Goal: Book appointment/travel/reservation

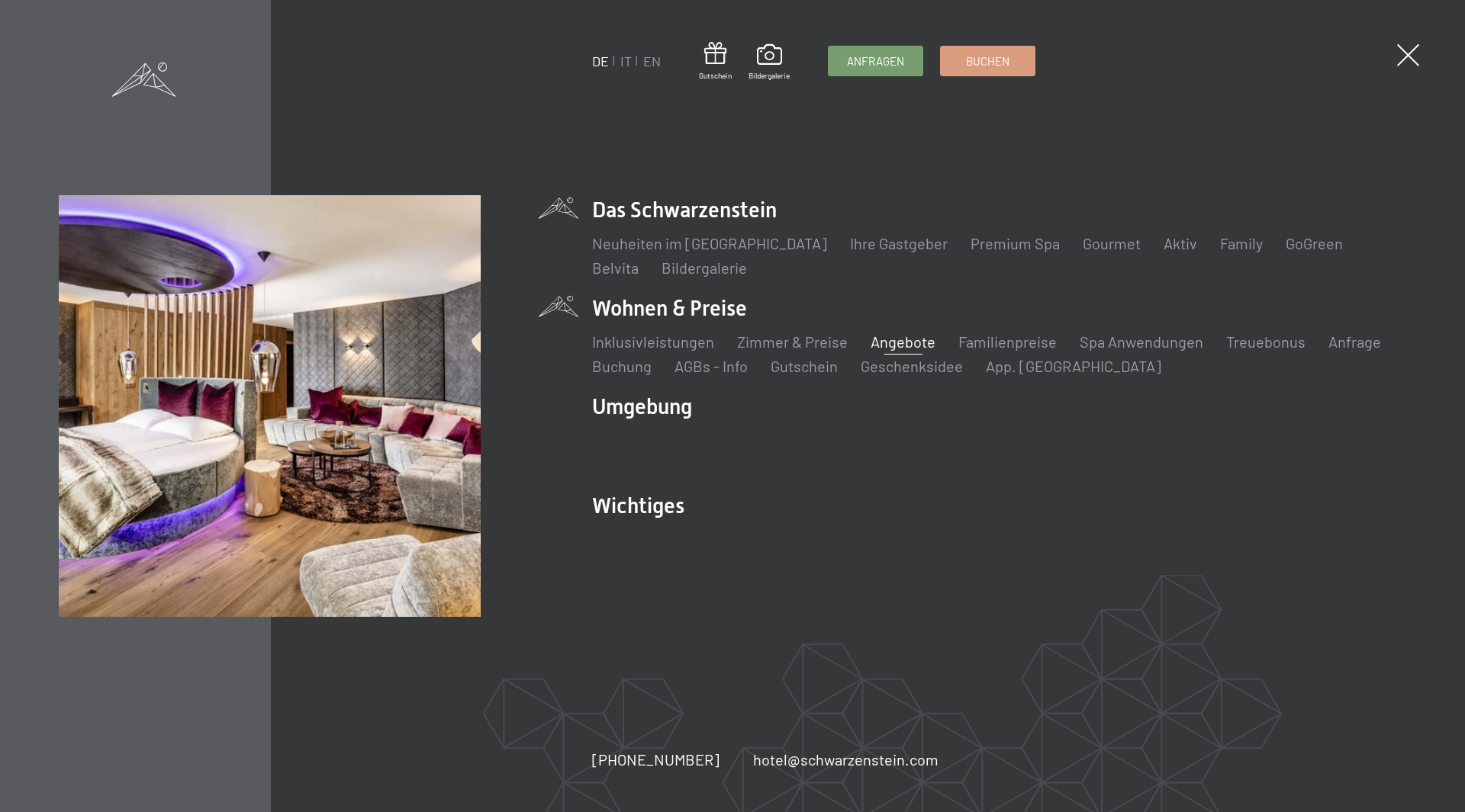
click at [880, 339] on link "Angebote" at bounding box center [903, 342] width 65 height 18
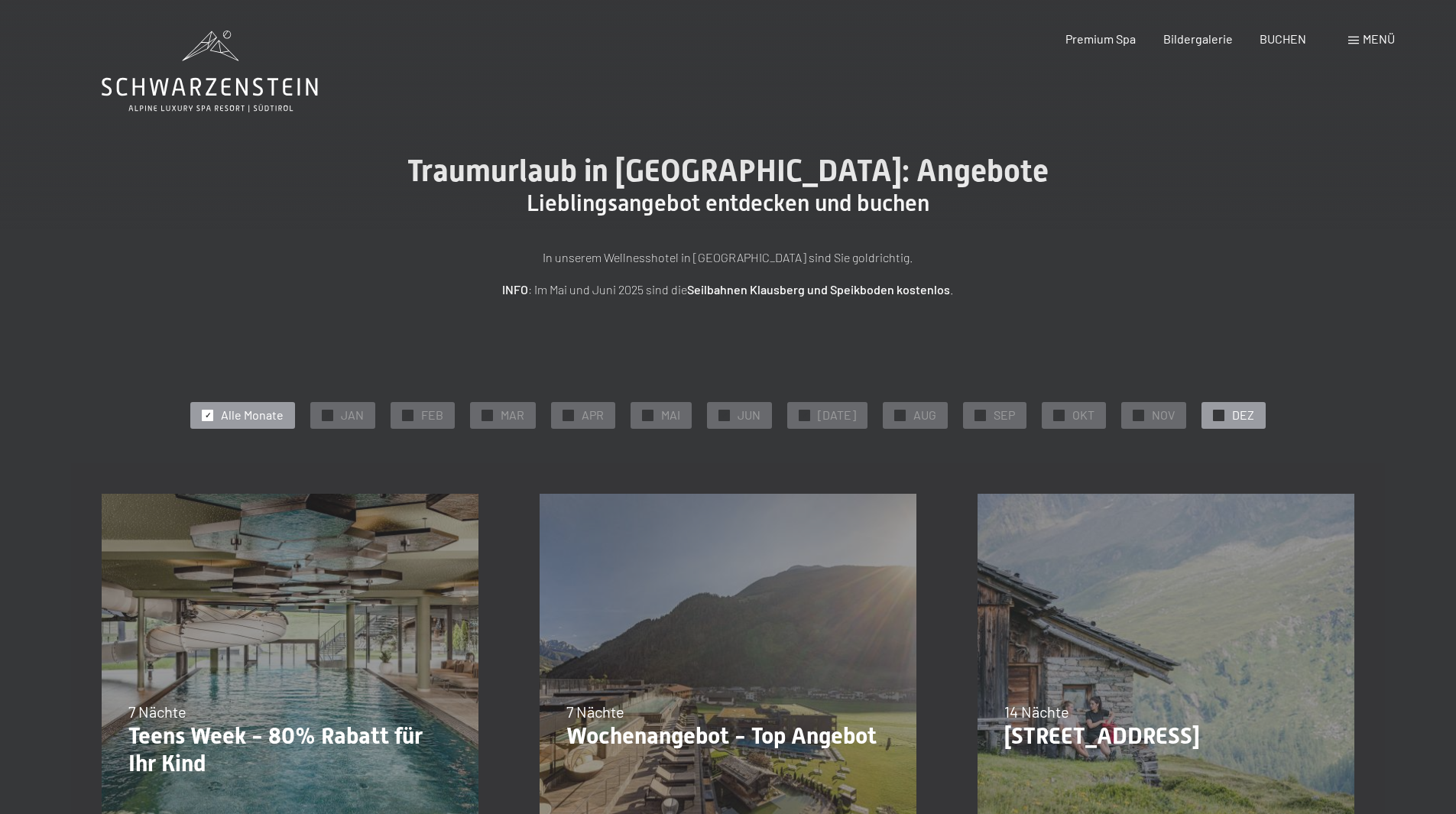
click at [1216, 409] on div "✓ DEZ" at bounding box center [1233, 415] width 64 height 26
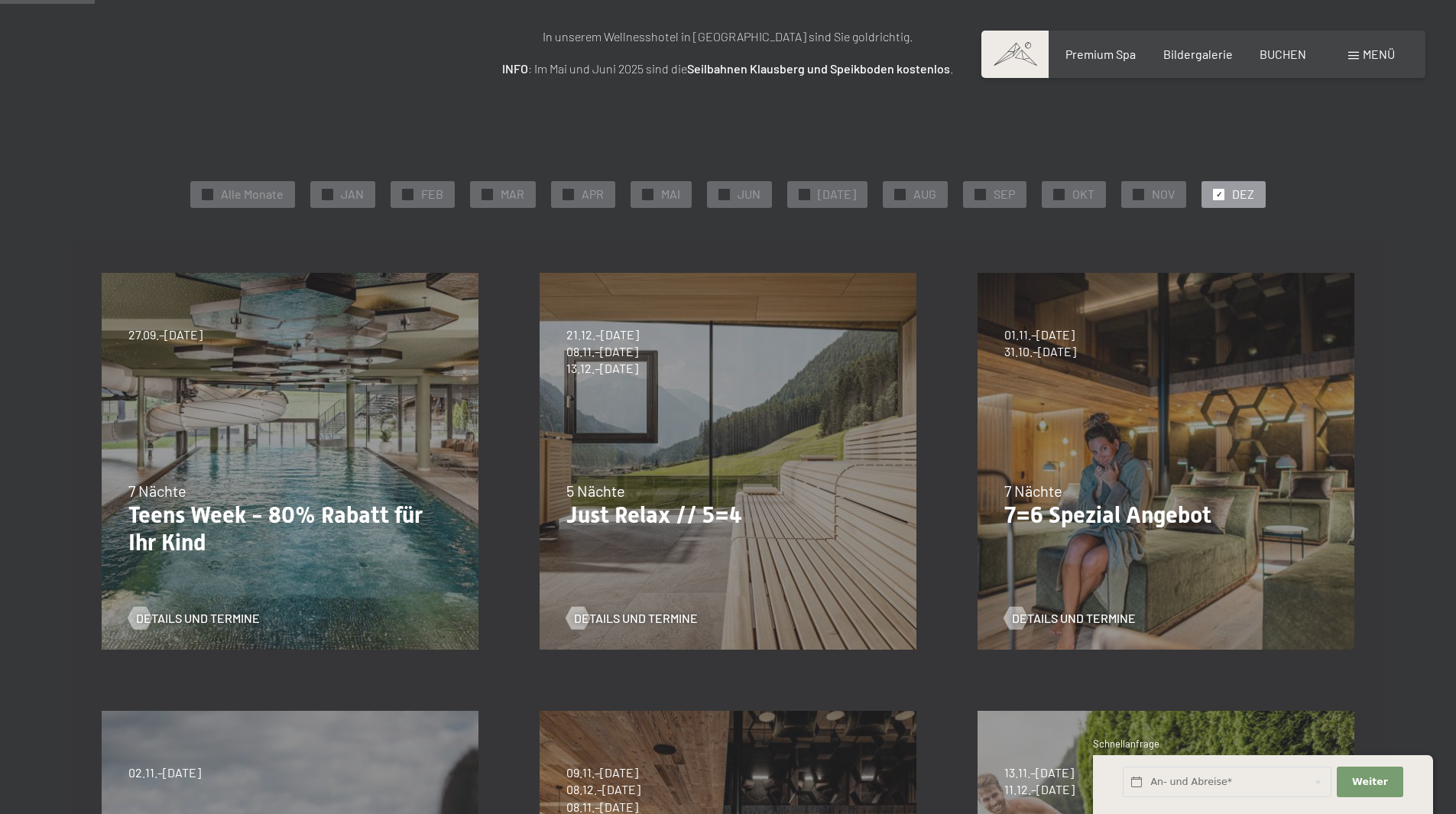
scroll to position [229, 0]
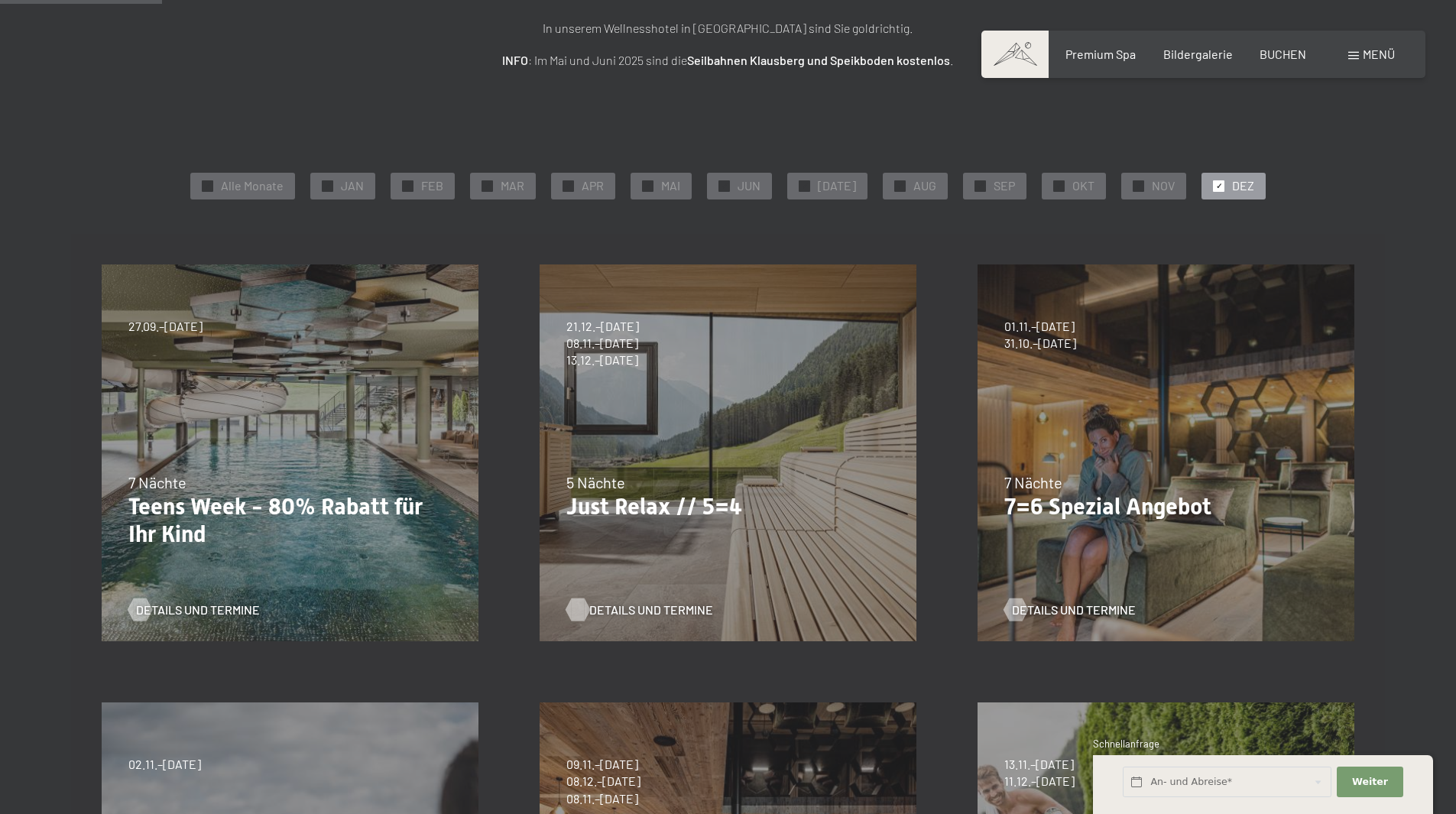
click at [651, 607] on span "Details und Termine" at bounding box center [651, 610] width 123 height 17
click at [1065, 612] on span "Details und Termine" at bounding box center [1088, 610] width 123 height 17
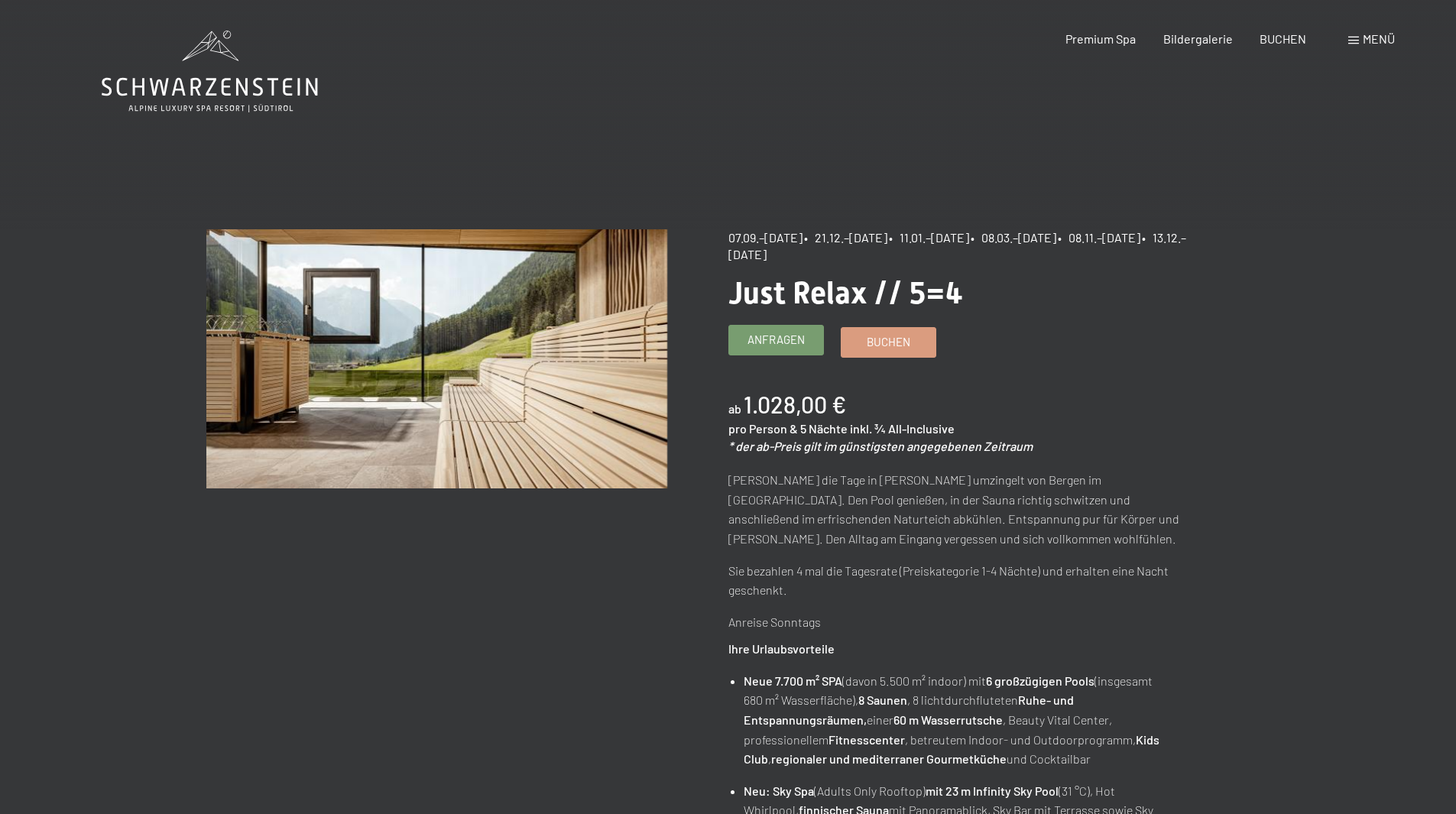
click at [778, 339] on span "Anfragen" at bounding box center [777, 340] width 58 height 16
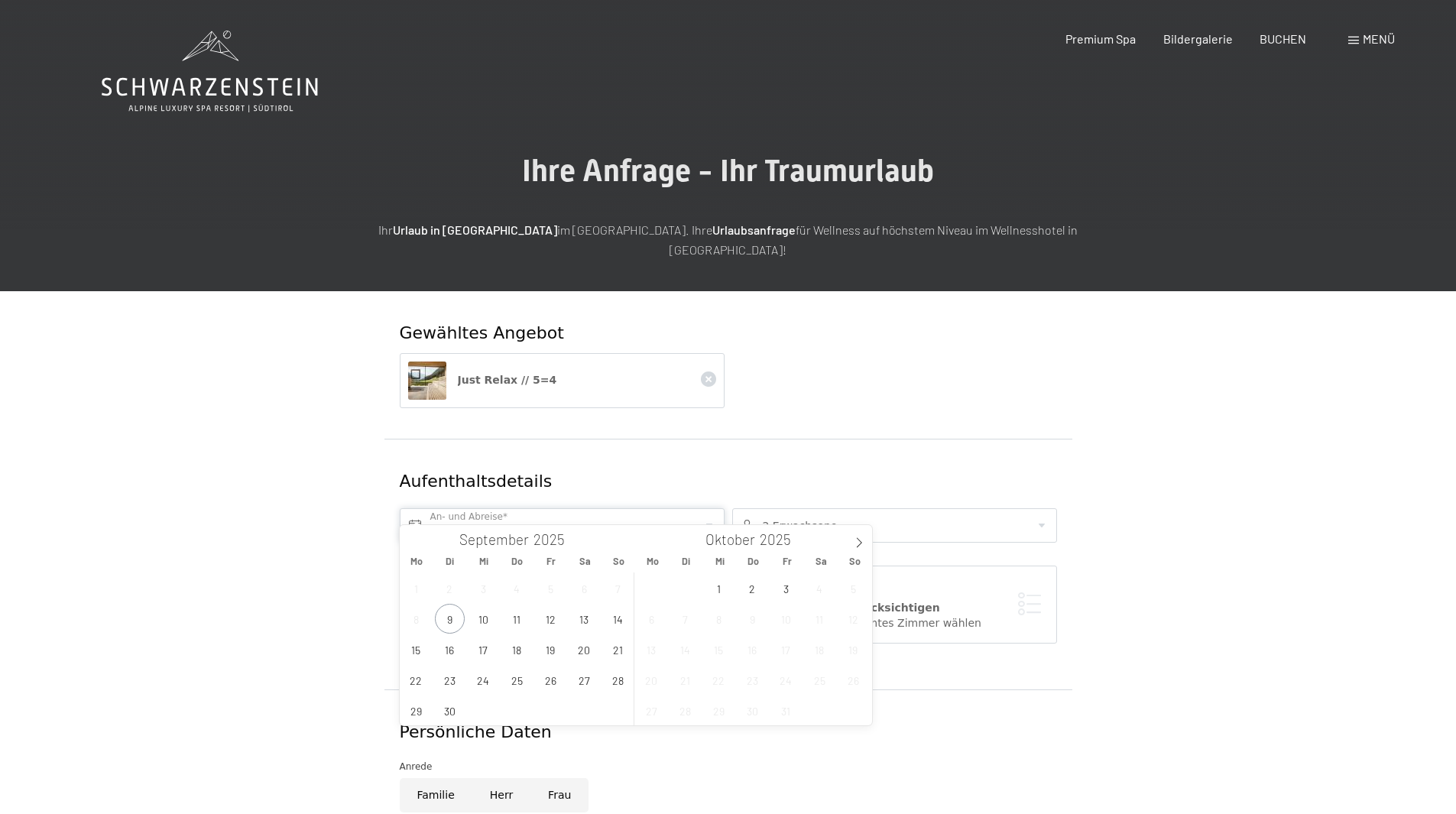
click at [707, 508] on input "text" at bounding box center [562, 526] width 324 height 34
click at [862, 544] on icon at bounding box center [859, 543] width 11 height 11
click at [859, 538] on icon at bounding box center [859, 543] width 11 height 11
click at [407, 542] on icon at bounding box center [413, 543] width 11 height 11
click at [709, 371] on icon at bounding box center [708, 379] width 15 height 15
